Goal: Task Accomplishment & Management: Complete application form

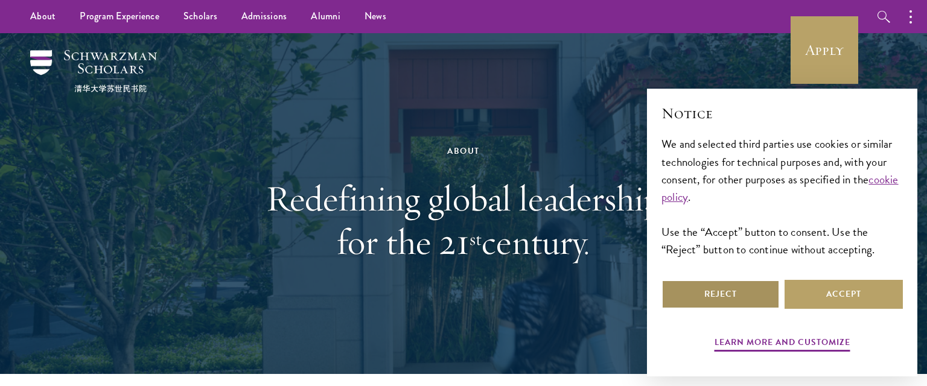
click at [752, 297] on button "Reject" at bounding box center [720, 294] width 118 height 29
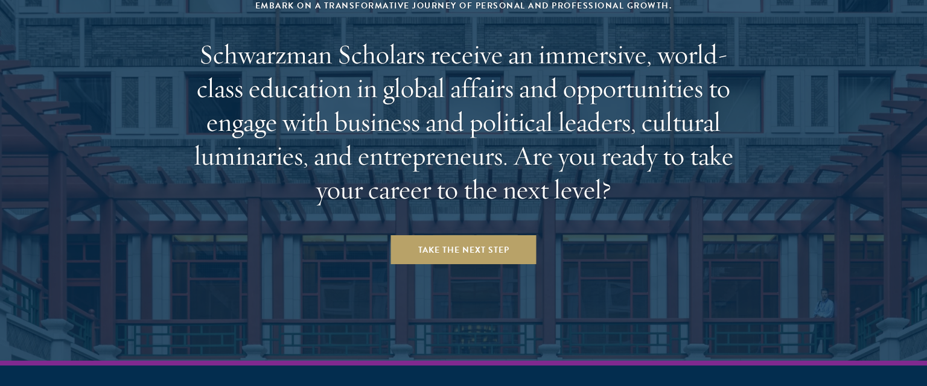
scroll to position [5038, 0]
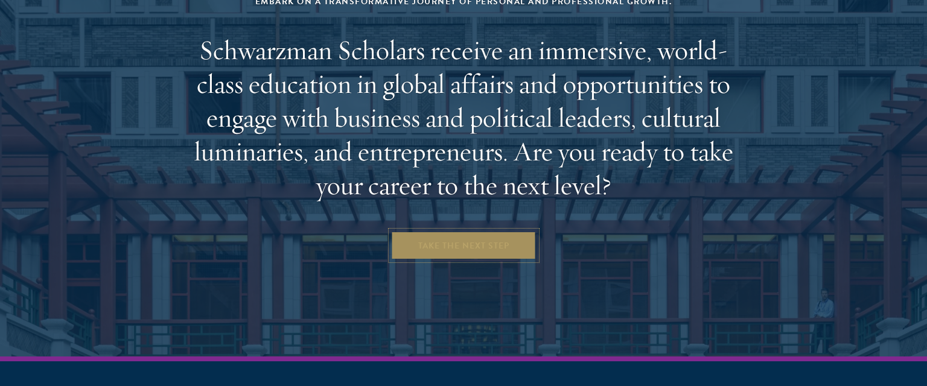
click at [516, 231] on link "Take the Next Step" at bounding box center [463, 245] width 145 height 29
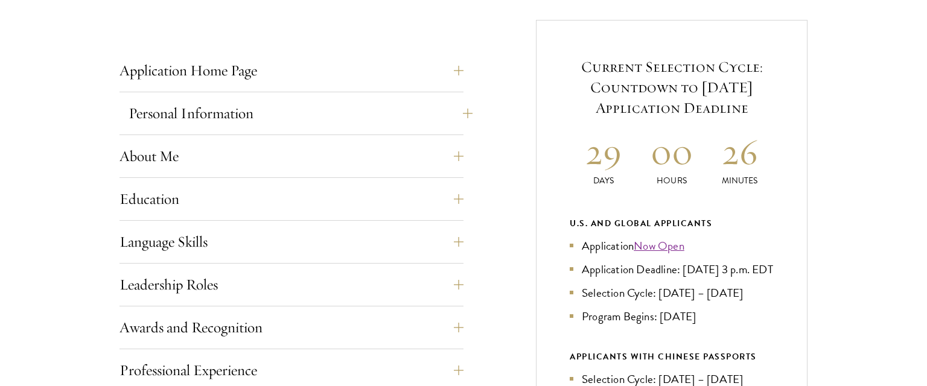
scroll to position [470, 0]
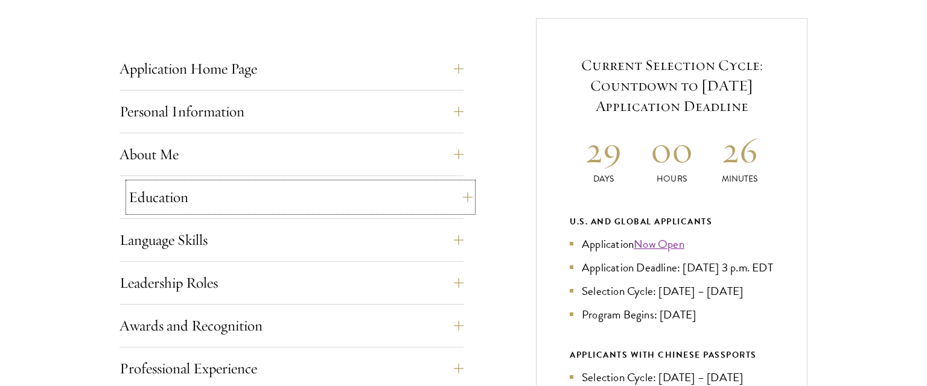
click at [441, 191] on button "Education" at bounding box center [301, 197] width 344 height 29
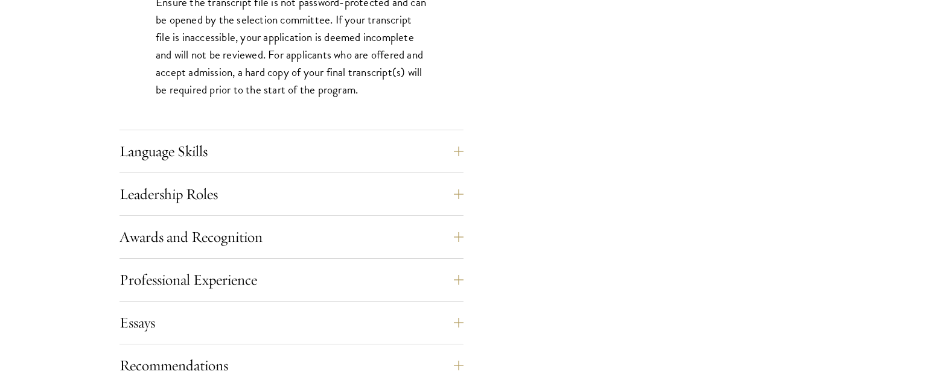
scroll to position [2008, 0]
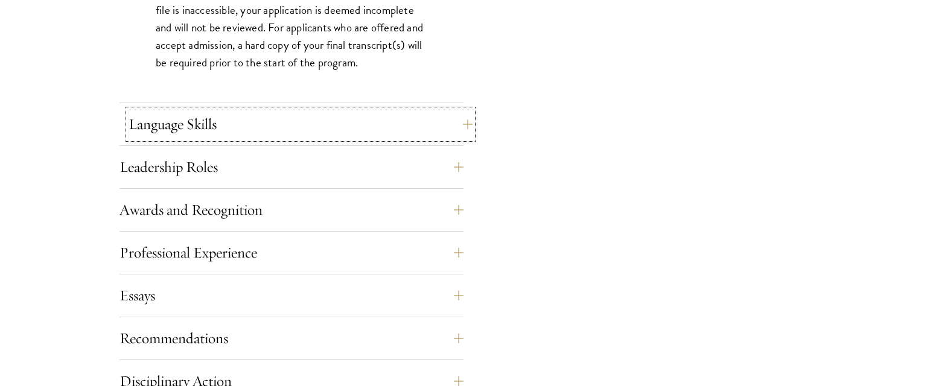
click at [432, 134] on button "Language Skills" at bounding box center [301, 124] width 344 height 29
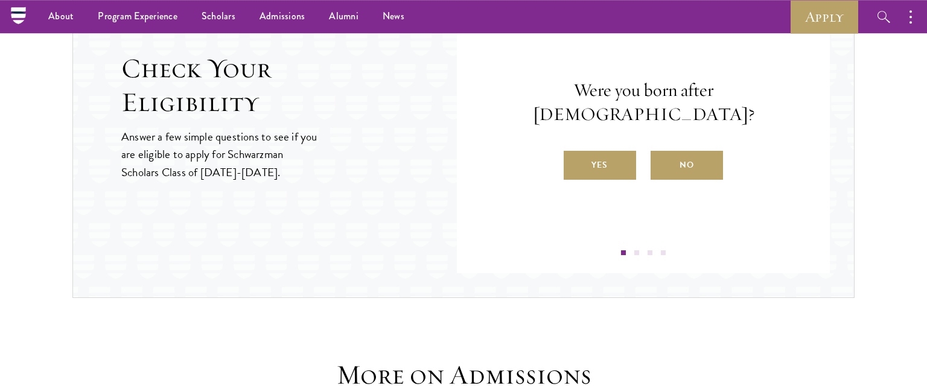
scroll to position [1884, 0]
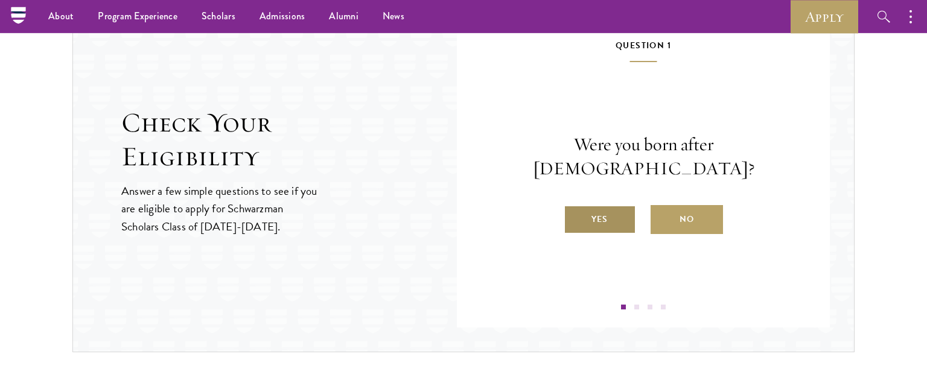
click at [594, 217] on label "Yes" at bounding box center [600, 219] width 72 height 29
click at [575, 217] on input "Yes" at bounding box center [569, 211] width 11 height 11
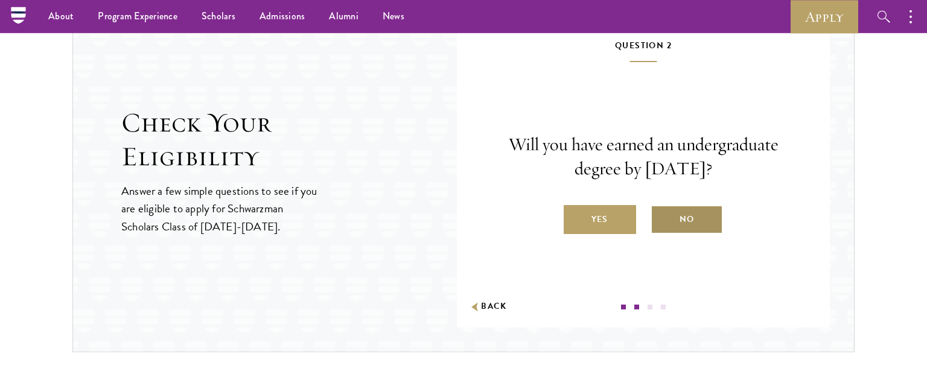
click at [672, 223] on label "No" at bounding box center [687, 219] width 72 height 29
click at [661, 217] on input "No" at bounding box center [656, 211] width 11 height 11
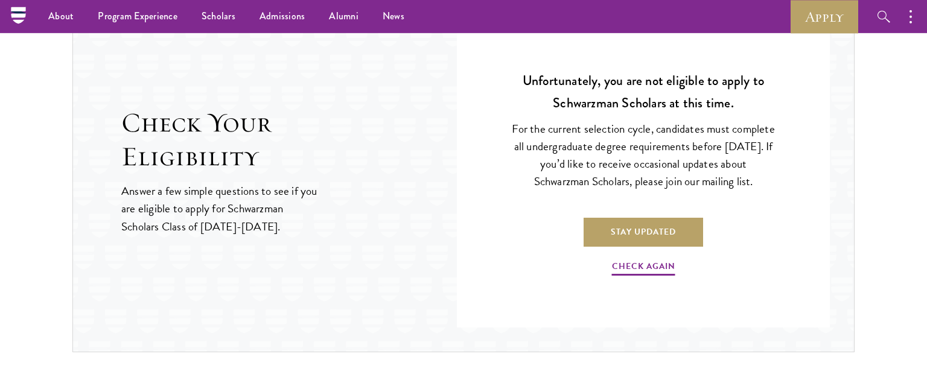
click at [632, 79] on strong "Unfortunately, you are not eligible to apply to Schwarzman Scholars at this tim…" at bounding box center [643, 92] width 241 height 42
drag, startPoint x: 632, startPoint y: 79, endPoint x: 757, endPoint y: 183, distance: 162.8
click at [757, 183] on div "Unfortunately, you are not eligible to apply to Schwarzman Scholars at this tim…" at bounding box center [643, 174] width 301 height 272
click at [757, 183] on p "For the current selection cycle, candidates must complete all undergraduate deg…" at bounding box center [643, 155] width 264 height 70
click at [632, 270] on link "Check Again" at bounding box center [643, 268] width 63 height 19
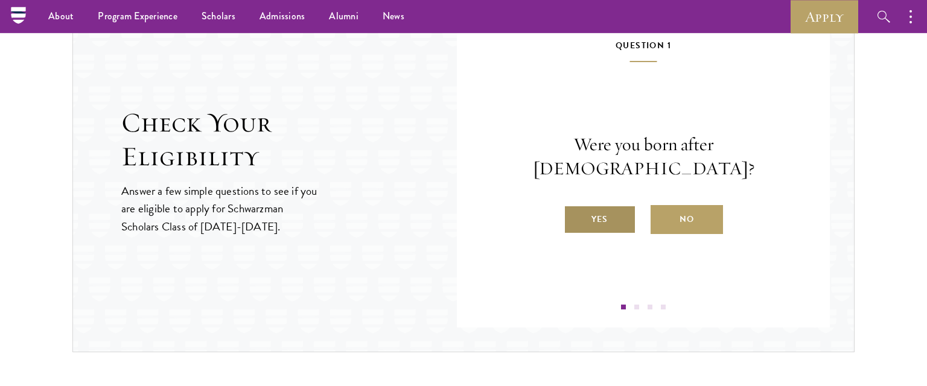
click at [613, 213] on label "Yes" at bounding box center [600, 219] width 72 height 29
click at [575, 213] on input "Yes" at bounding box center [569, 211] width 11 height 11
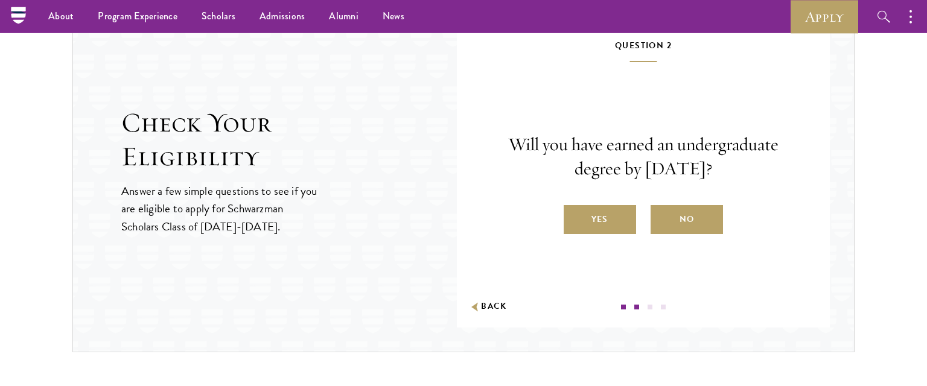
click at [613, 213] on label "Yes" at bounding box center [600, 219] width 72 height 29
click at [575, 213] on input "Yes" at bounding box center [569, 211] width 11 height 11
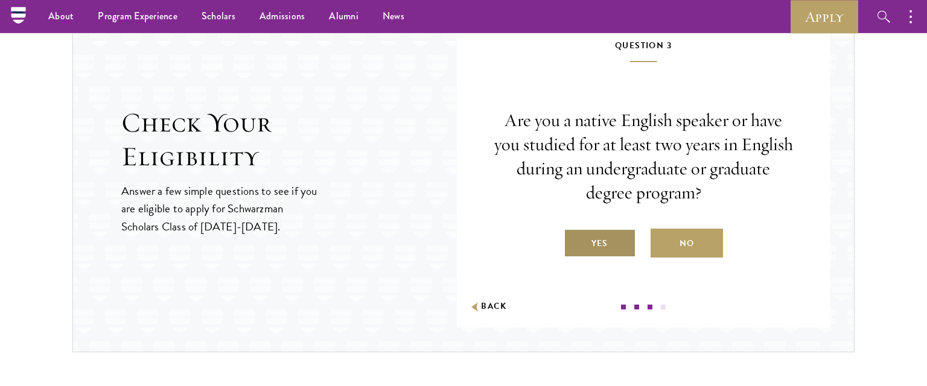
click at [633, 248] on label "Yes" at bounding box center [600, 243] width 72 height 29
click at [575, 241] on input "Yes" at bounding box center [569, 236] width 11 height 11
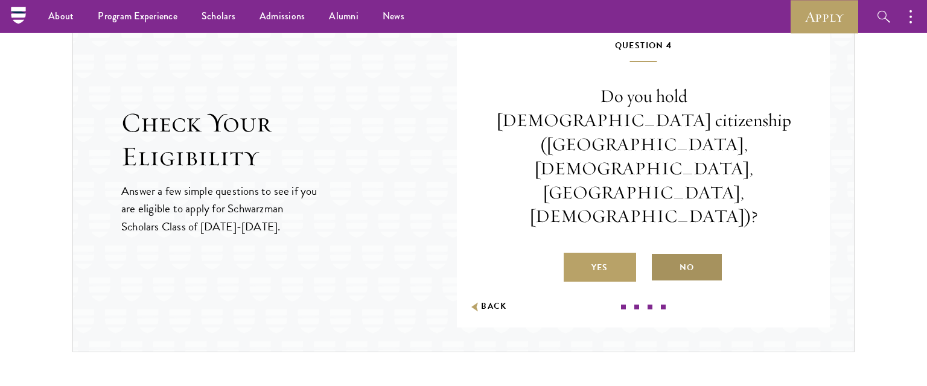
click at [687, 253] on label "No" at bounding box center [687, 267] width 72 height 29
click at [661, 255] on input "No" at bounding box center [656, 260] width 11 height 11
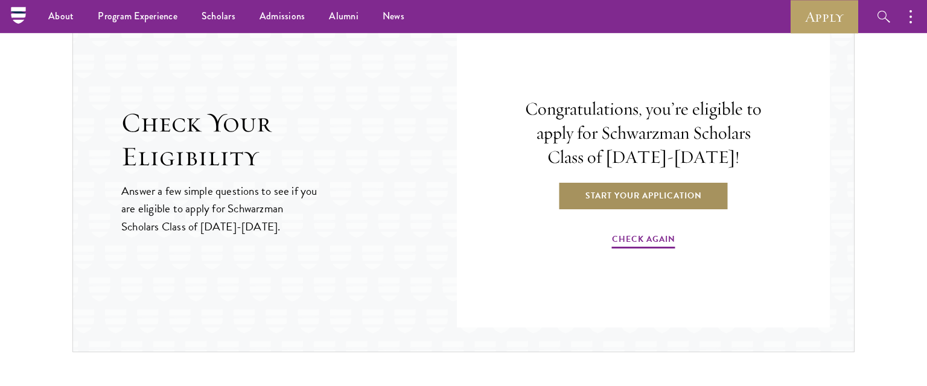
click at [680, 203] on link "Start Your Application" at bounding box center [643, 195] width 171 height 29
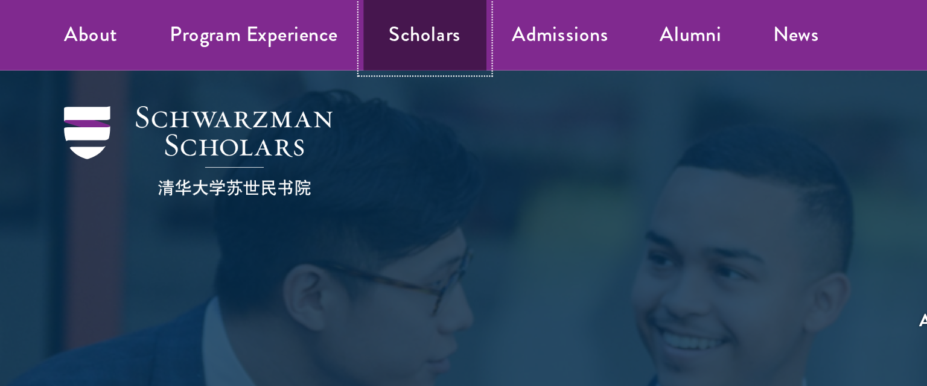
click at [199, 19] on link "Scholars" at bounding box center [200, 16] width 58 height 33
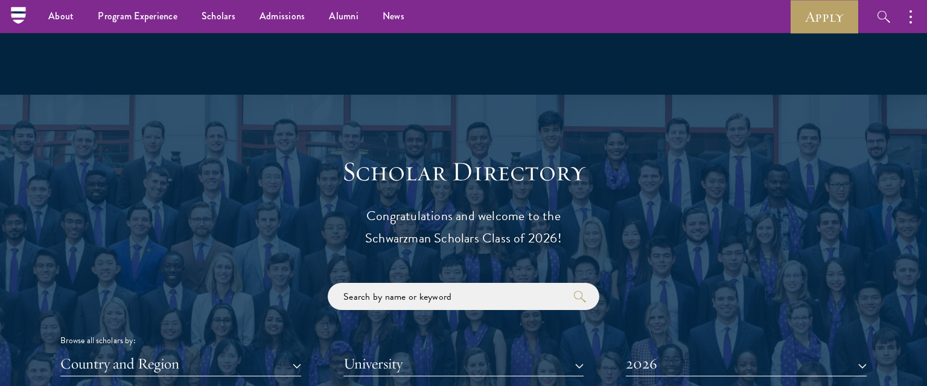
scroll to position [950, 0]
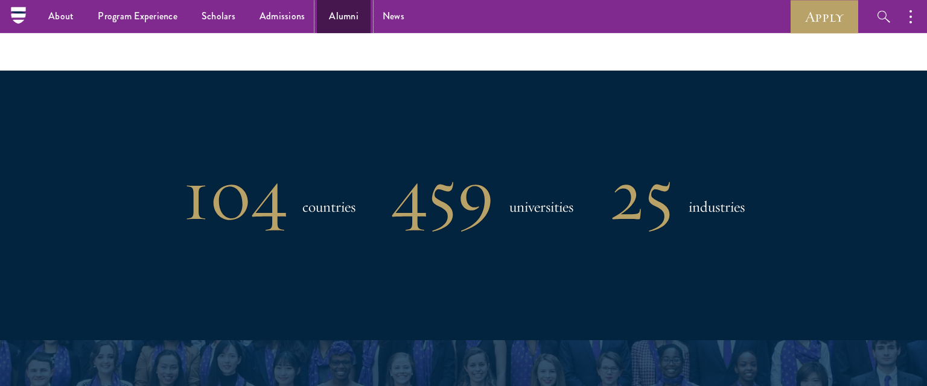
click at [357, 14] on link "Alumni" at bounding box center [344, 16] width 54 height 33
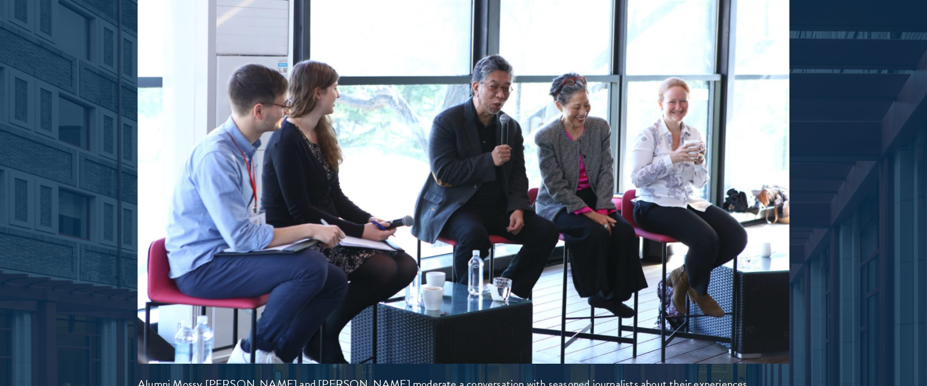
scroll to position [2670, 0]
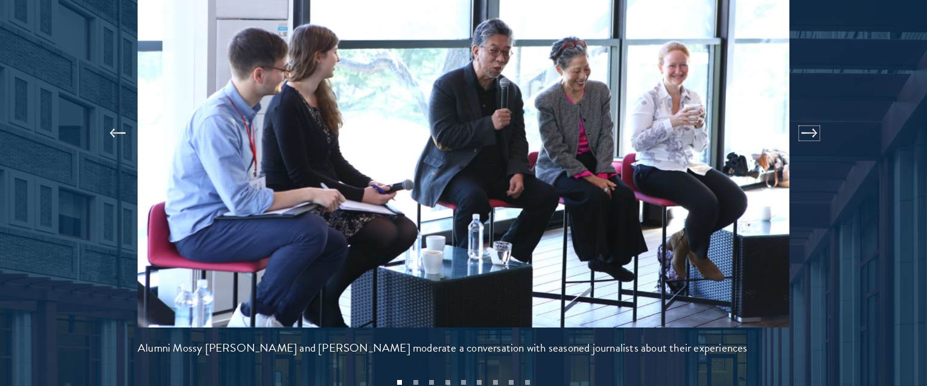
click at [800, 116] on button at bounding box center [809, 133] width 40 height 34
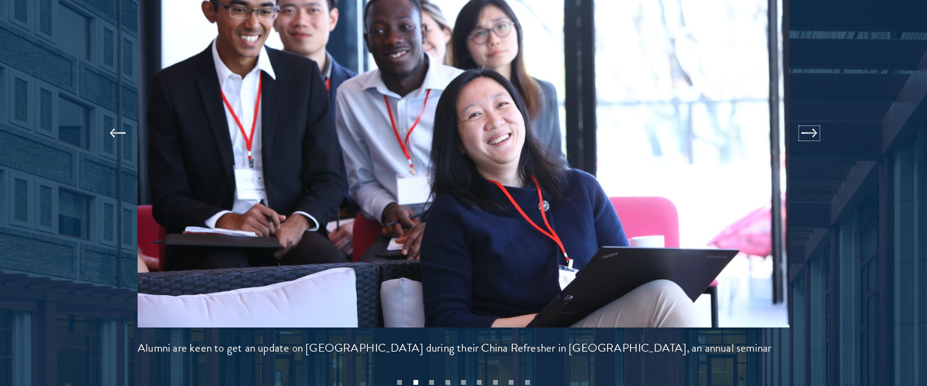
click at [800, 116] on button at bounding box center [809, 133] width 40 height 34
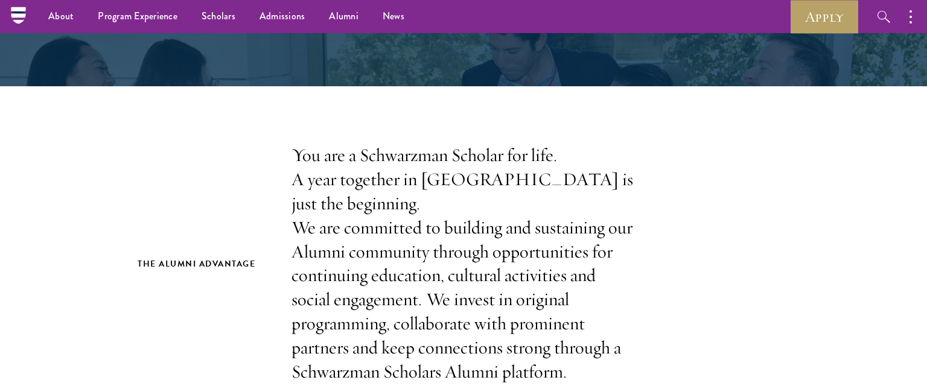
scroll to position [0, 0]
